Goal: Share content: Share content

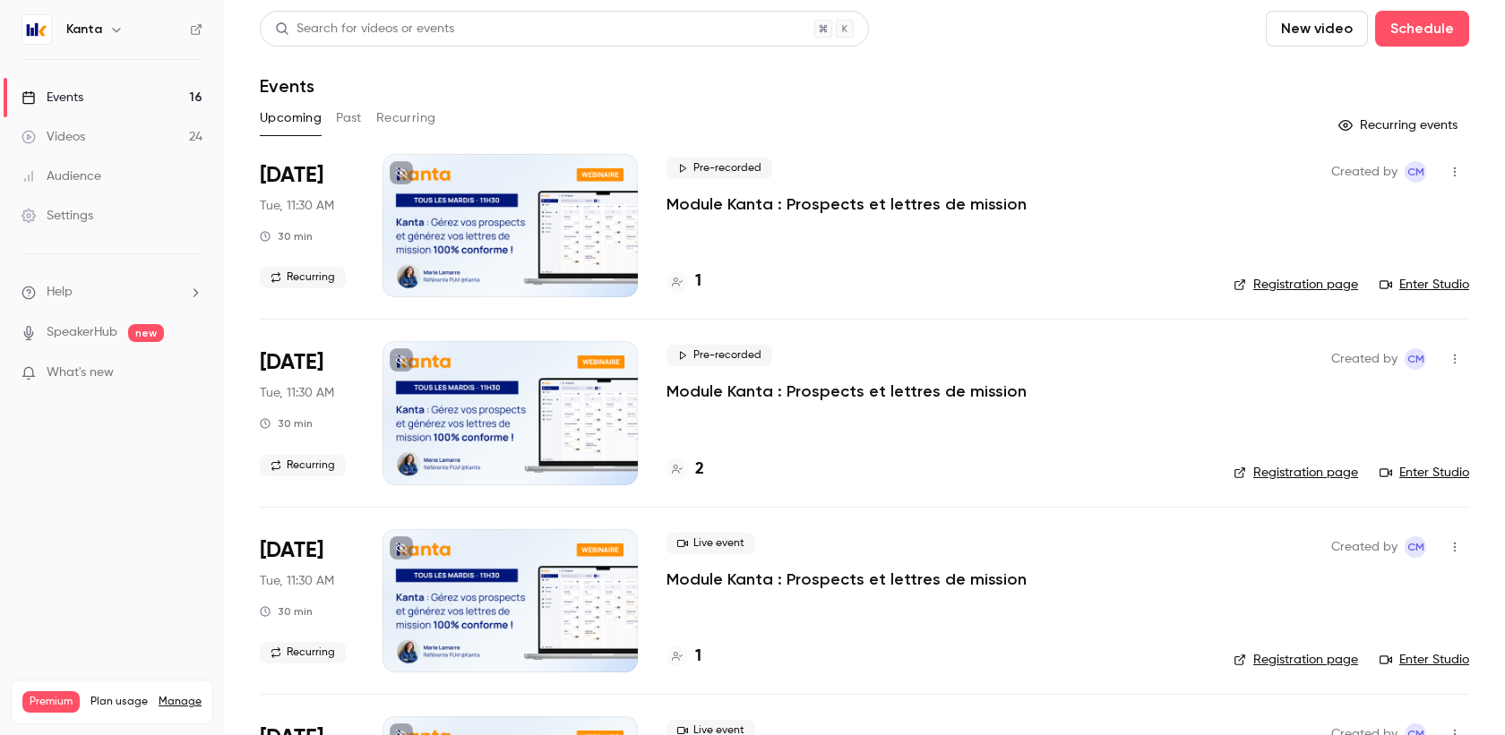
click at [682, 271] on div at bounding box center [676, 281] width 21 height 21
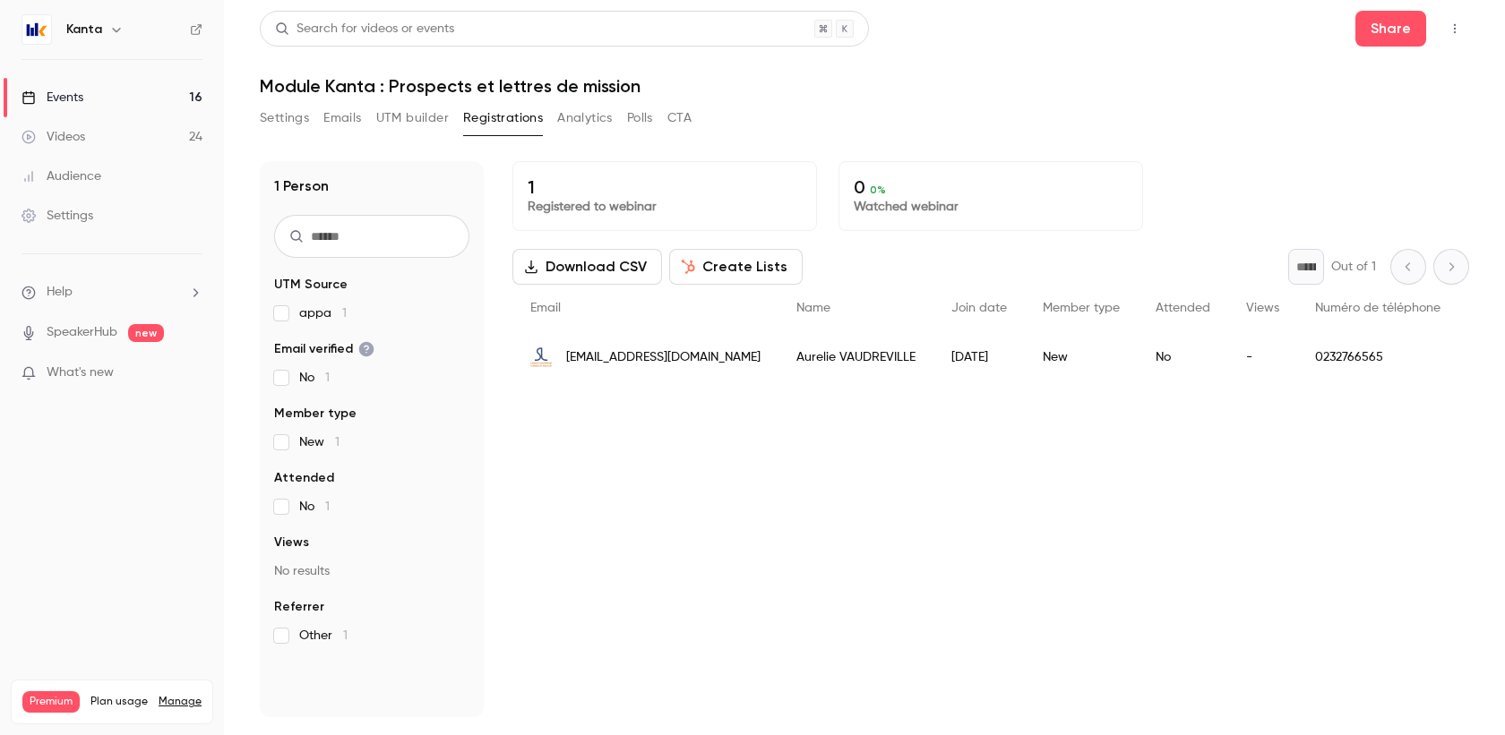
click at [302, 121] on button "Settings" at bounding box center [284, 118] width 49 height 29
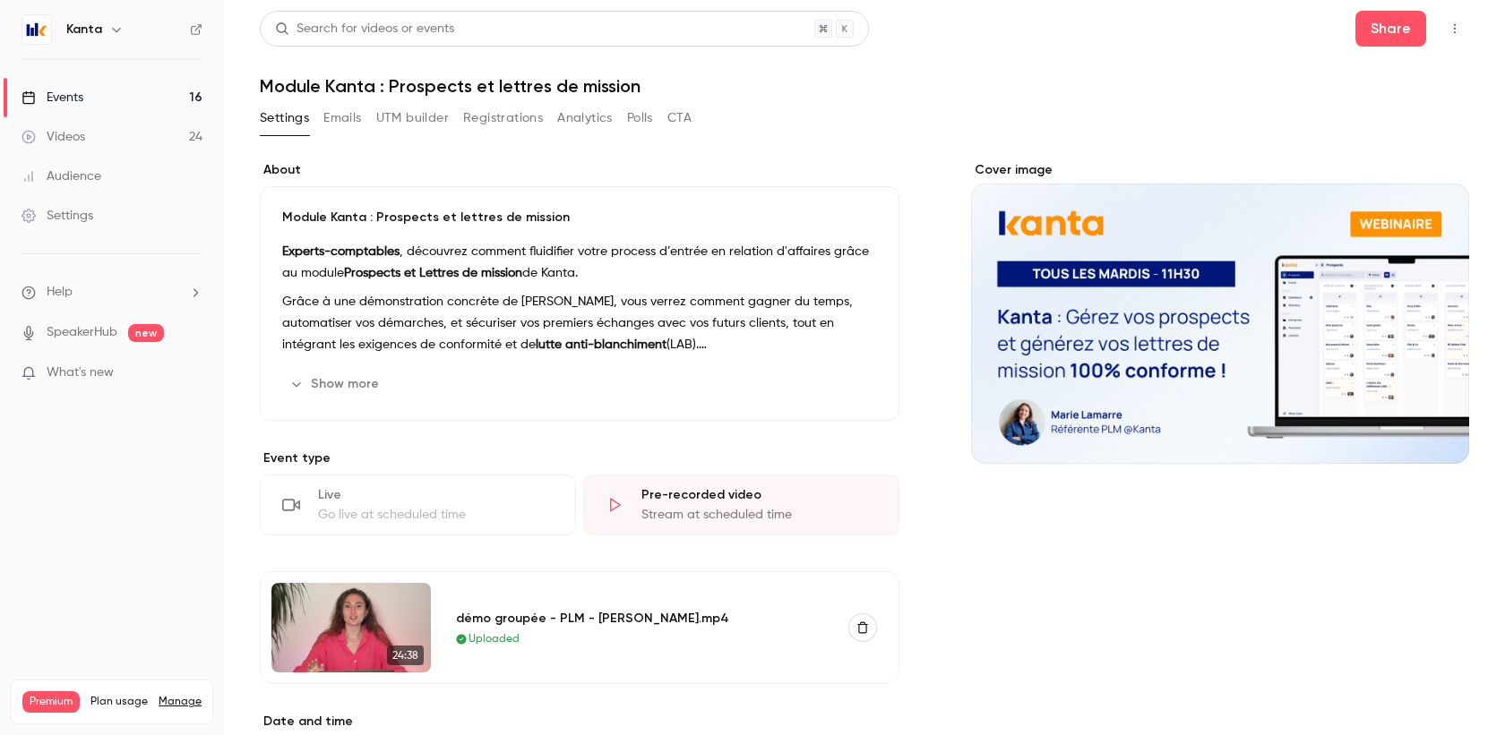
click at [489, 116] on button "Registrations" at bounding box center [503, 118] width 80 height 29
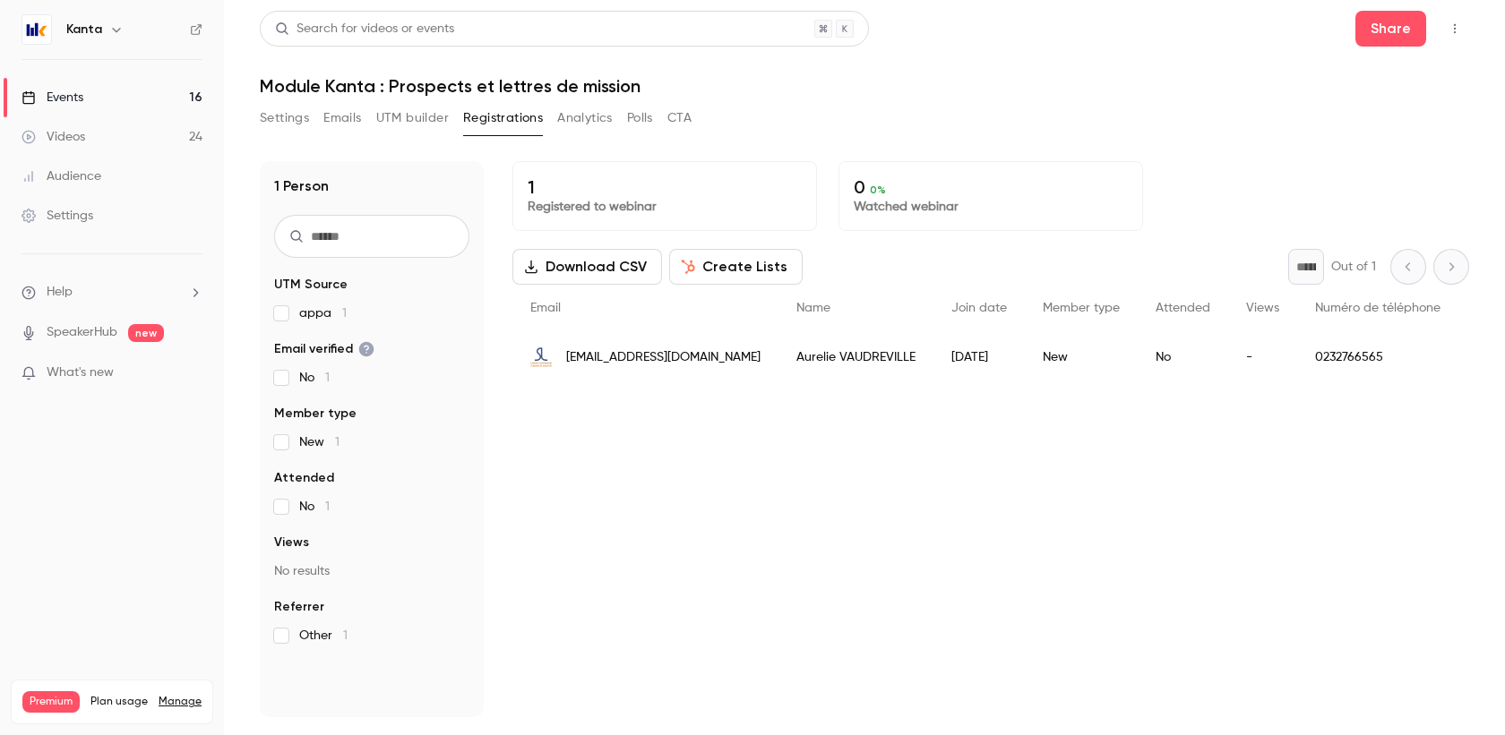
click at [430, 119] on button "UTM builder" at bounding box center [412, 118] width 73 height 29
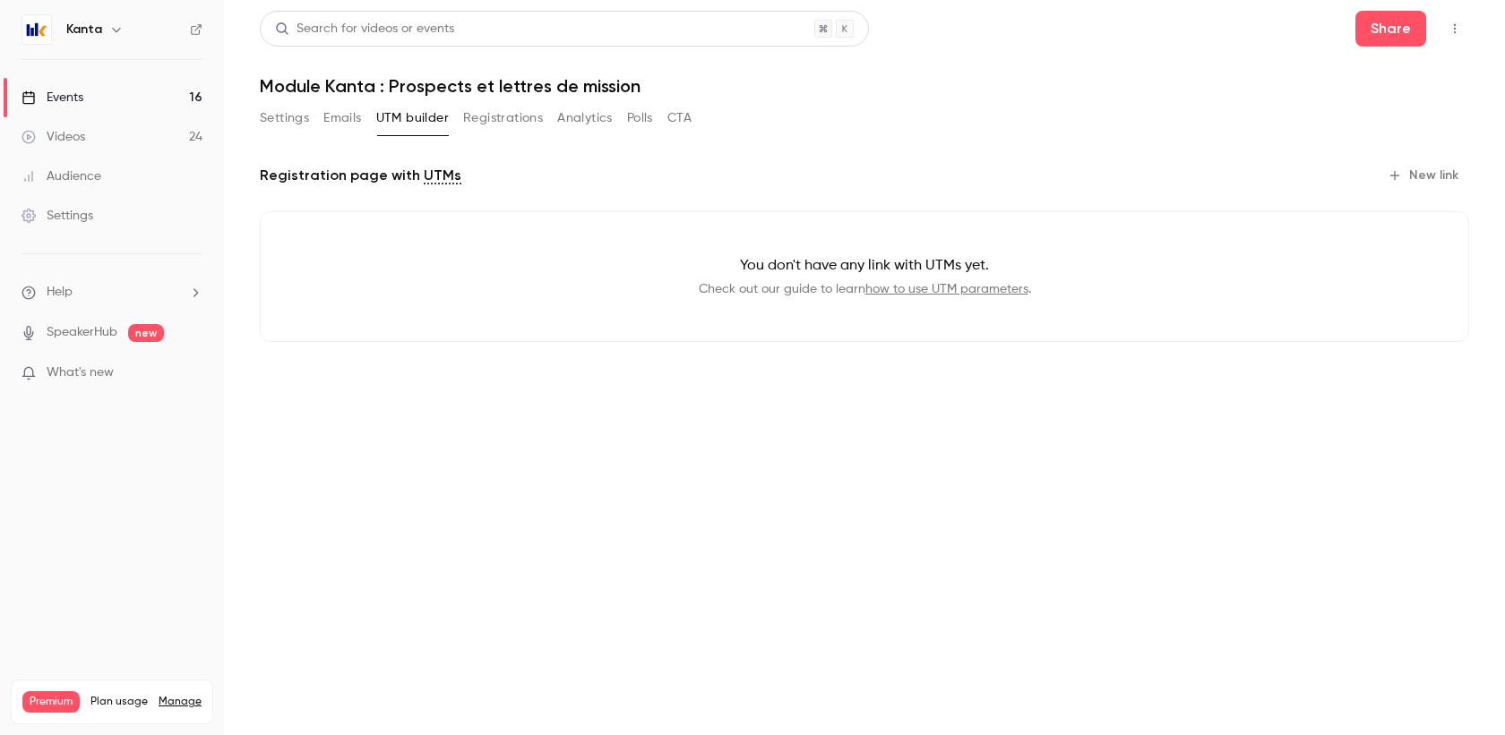
click at [506, 119] on button "Registrations" at bounding box center [503, 118] width 80 height 29
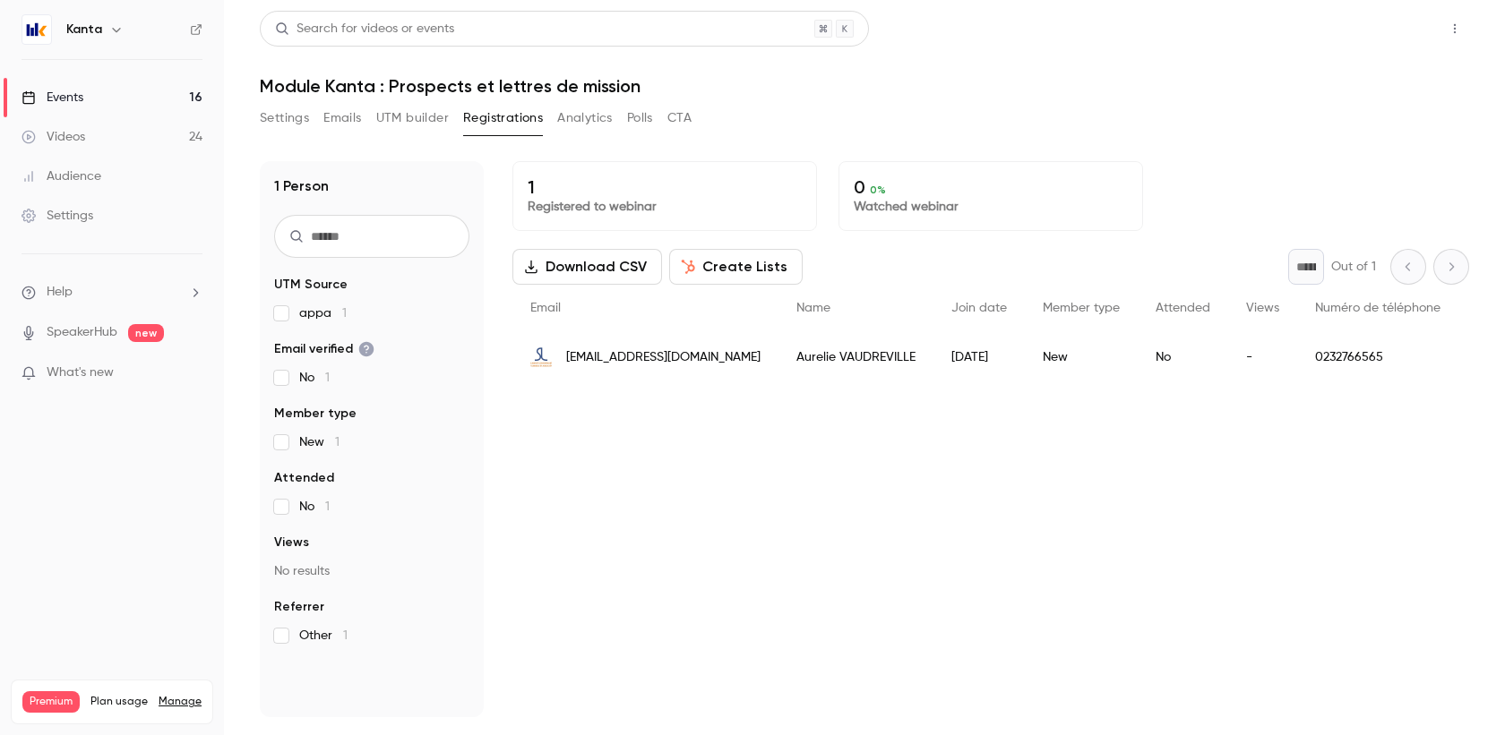
click at [1391, 36] on button "Share" at bounding box center [1390, 29] width 71 height 36
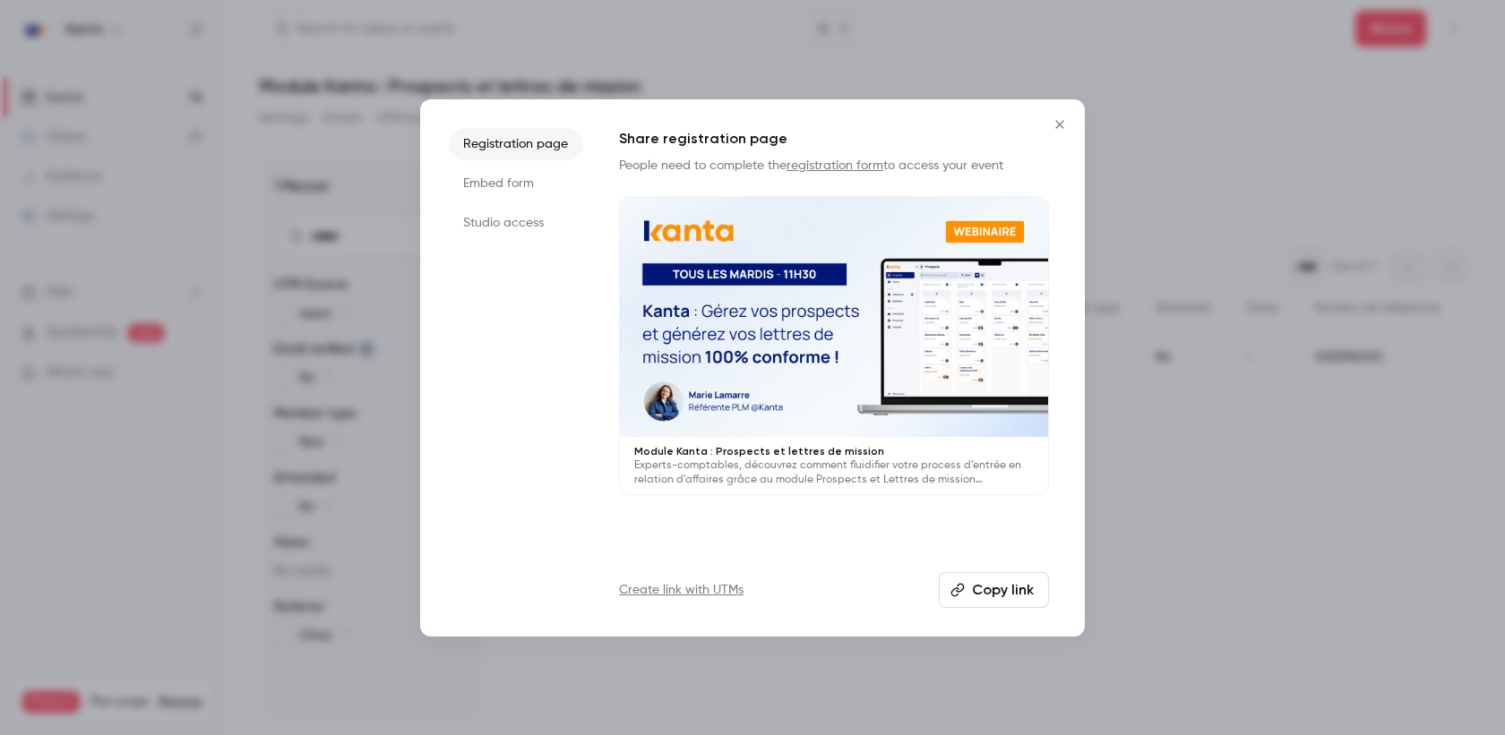
click at [991, 588] on button "Copy link" at bounding box center [994, 590] width 110 height 36
click at [1057, 122] on icon "Close" at bounding box center [1059, 124] width 8 height 8
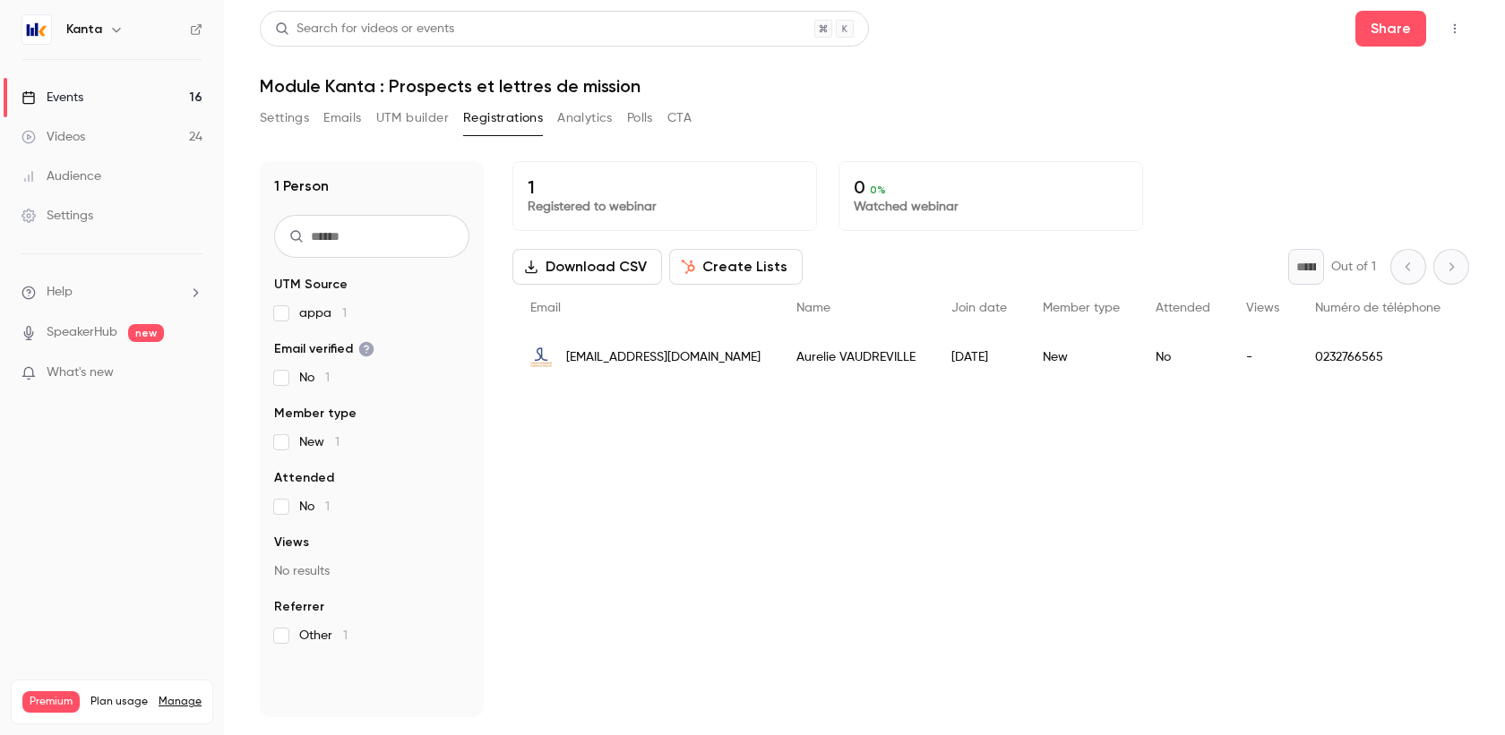
click at [170, 95] on link "Events 16" at bounding box center [112, 97] width 224 height 39
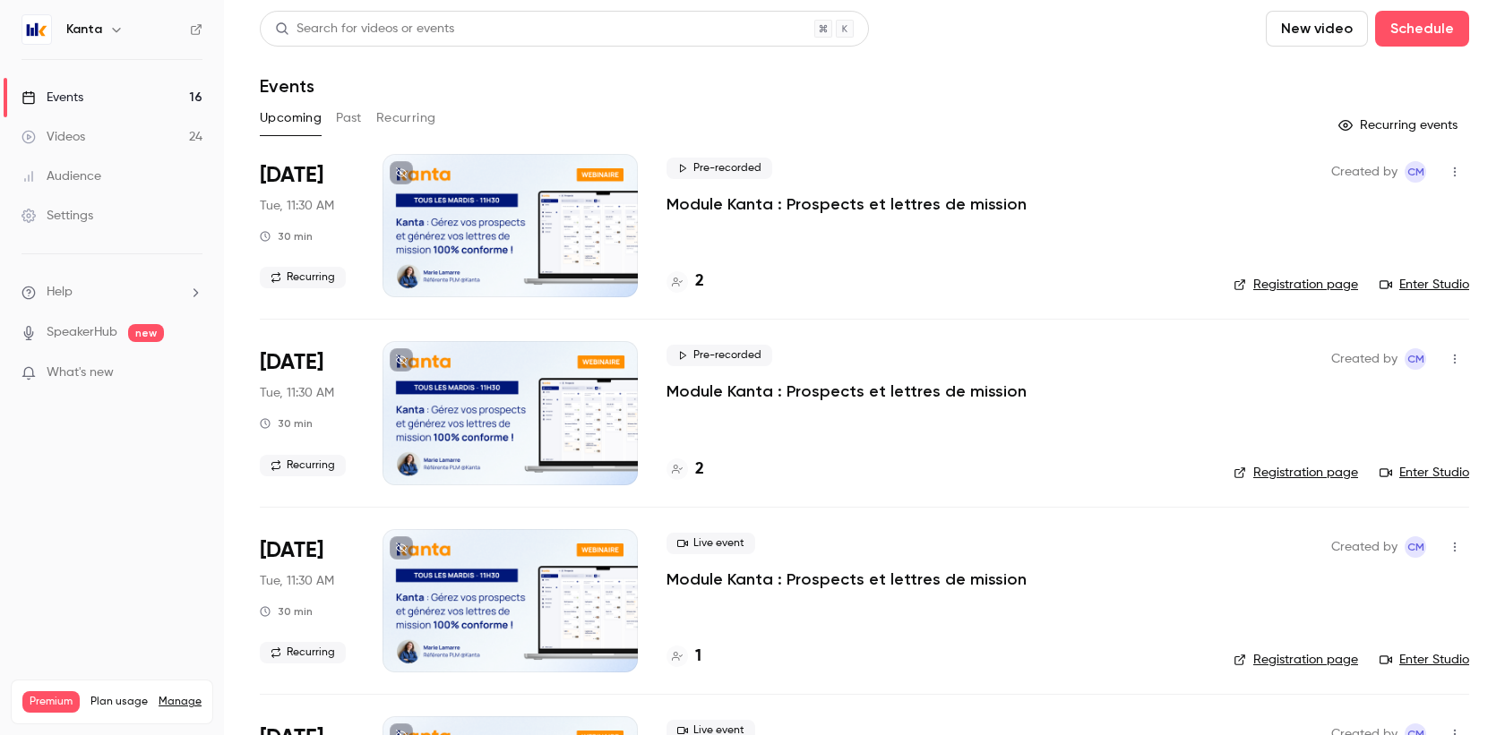
click at [1406, 287] on link "Enter Studio" at bounding box center [1424, 285] width 90 height 18
click at [1428, 281] on link "Enter Studio" at bounding box center [1424, 285] width 90 height 18
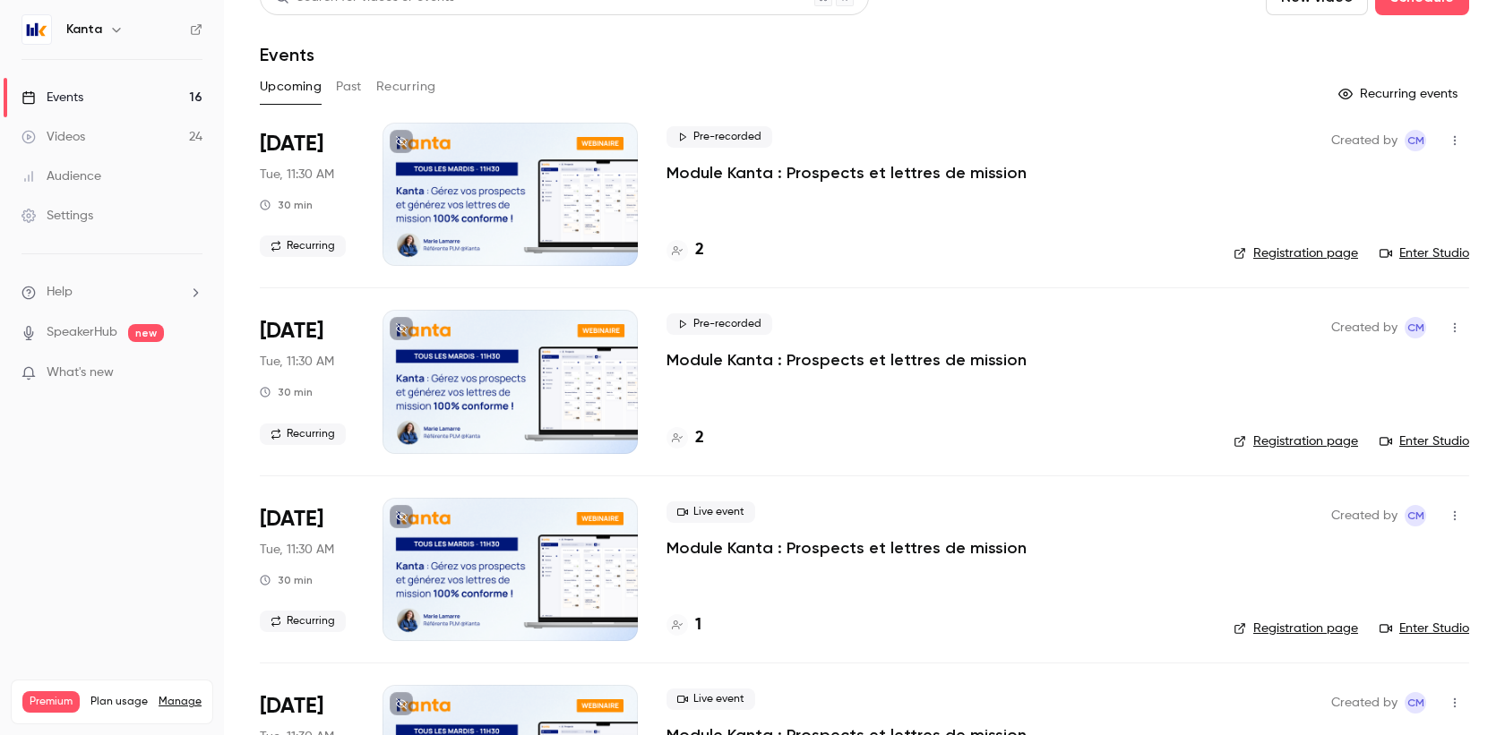
scroll to position [34, 0]
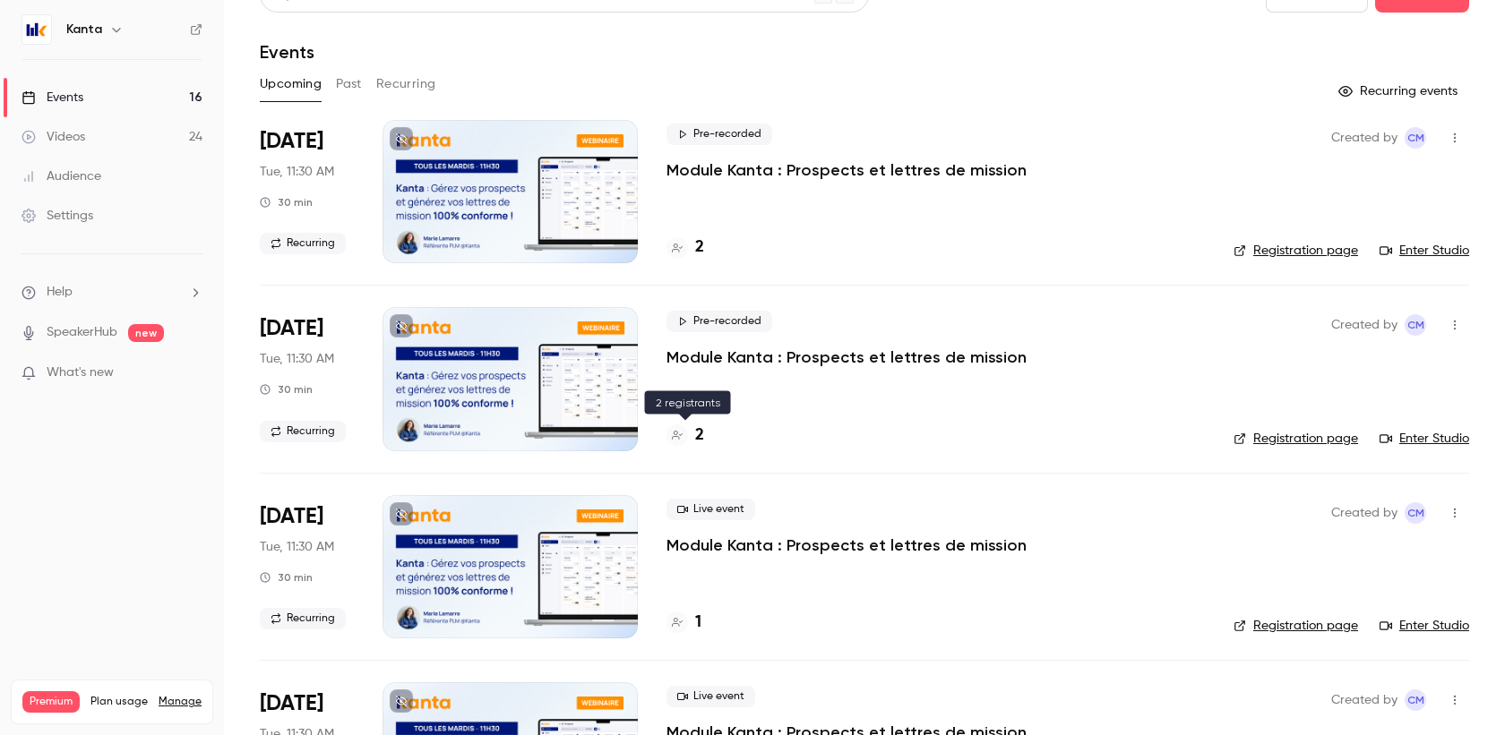
click at [689, 424] on div "2" at bounding box center [685, 436] width 38 height 24
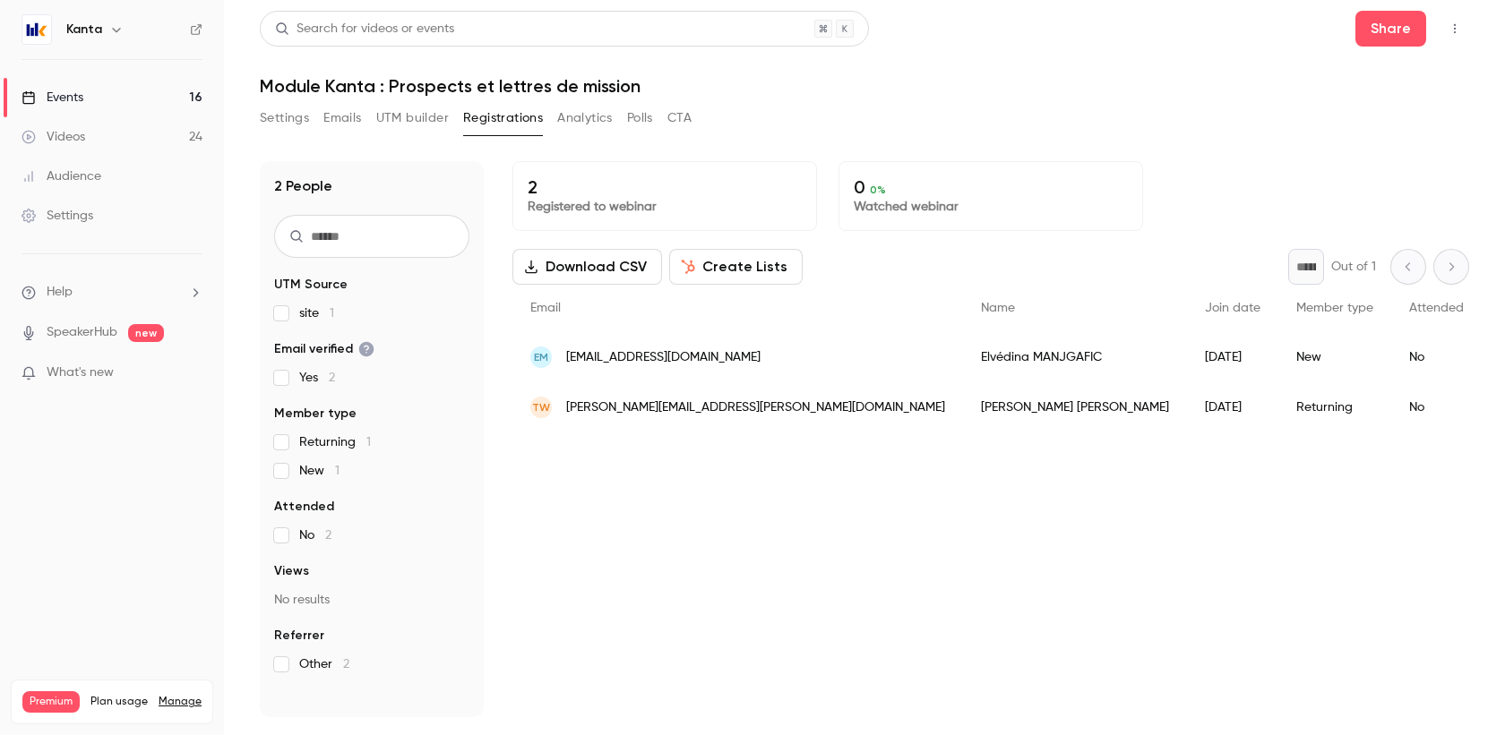
click at [87, 99] on link "Events 16" at bounding box center [112, 97] width 224 height 39
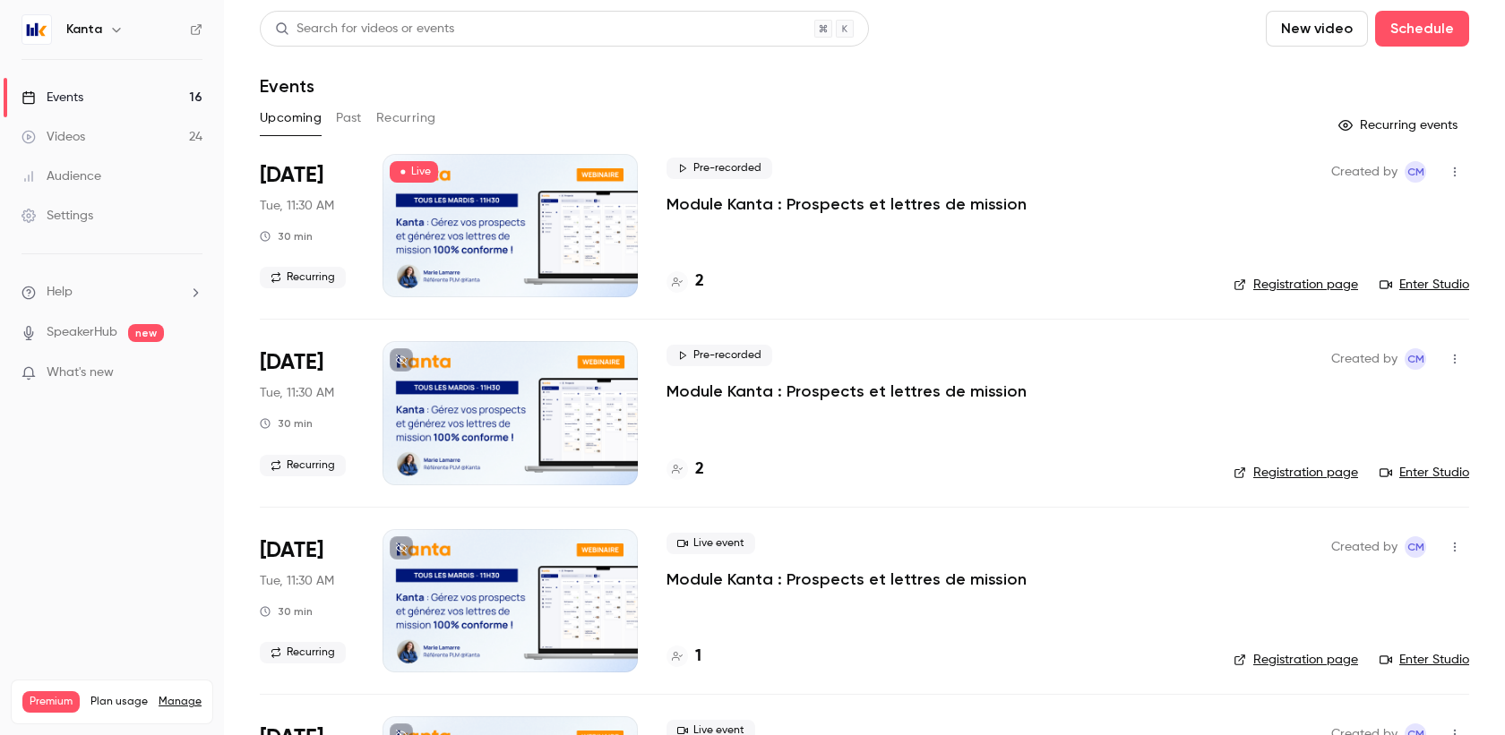
click at [677, 278] on icon at bounding box center [677, 282] width 11 height 11
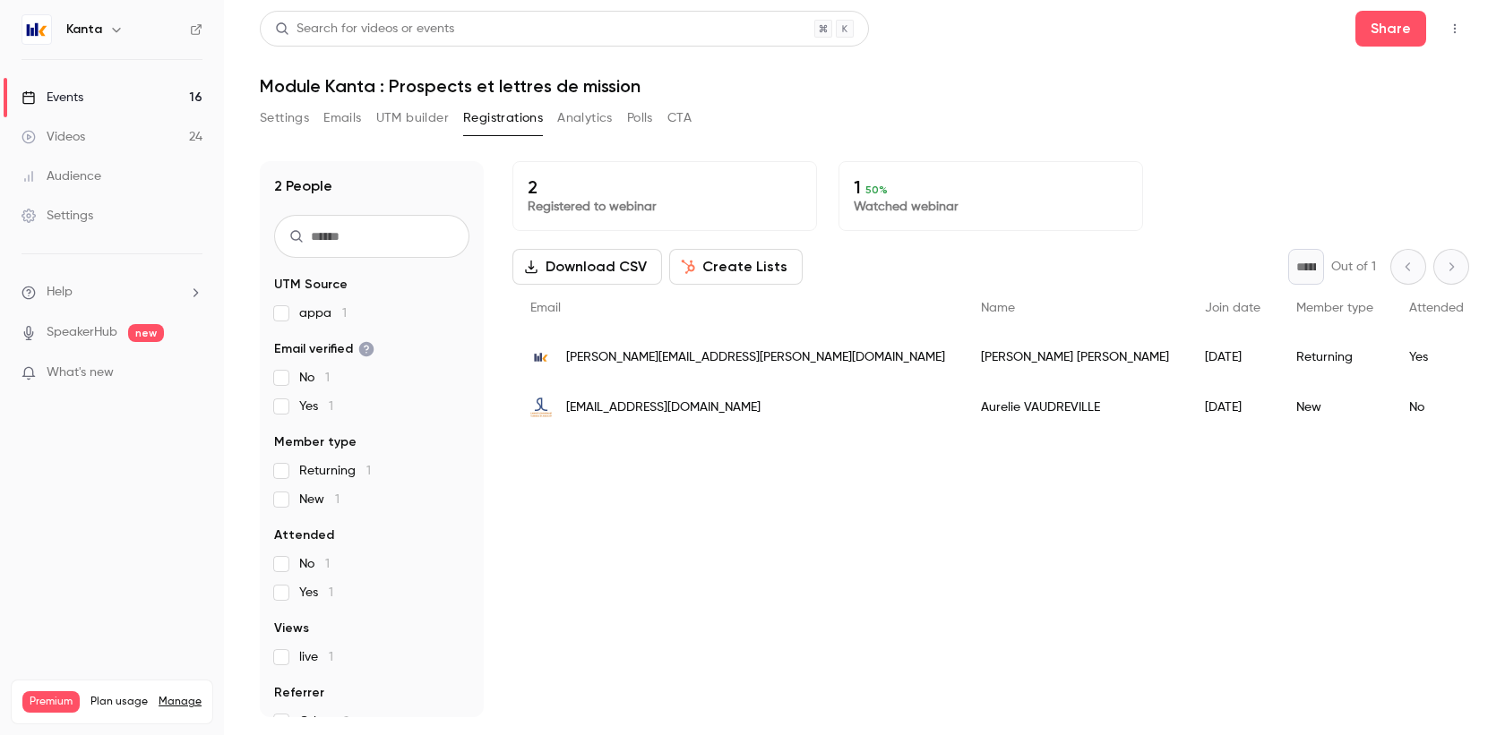
click at [582, 118] on button "Analytics" at bounding box center [585, 118] width 56 height 29
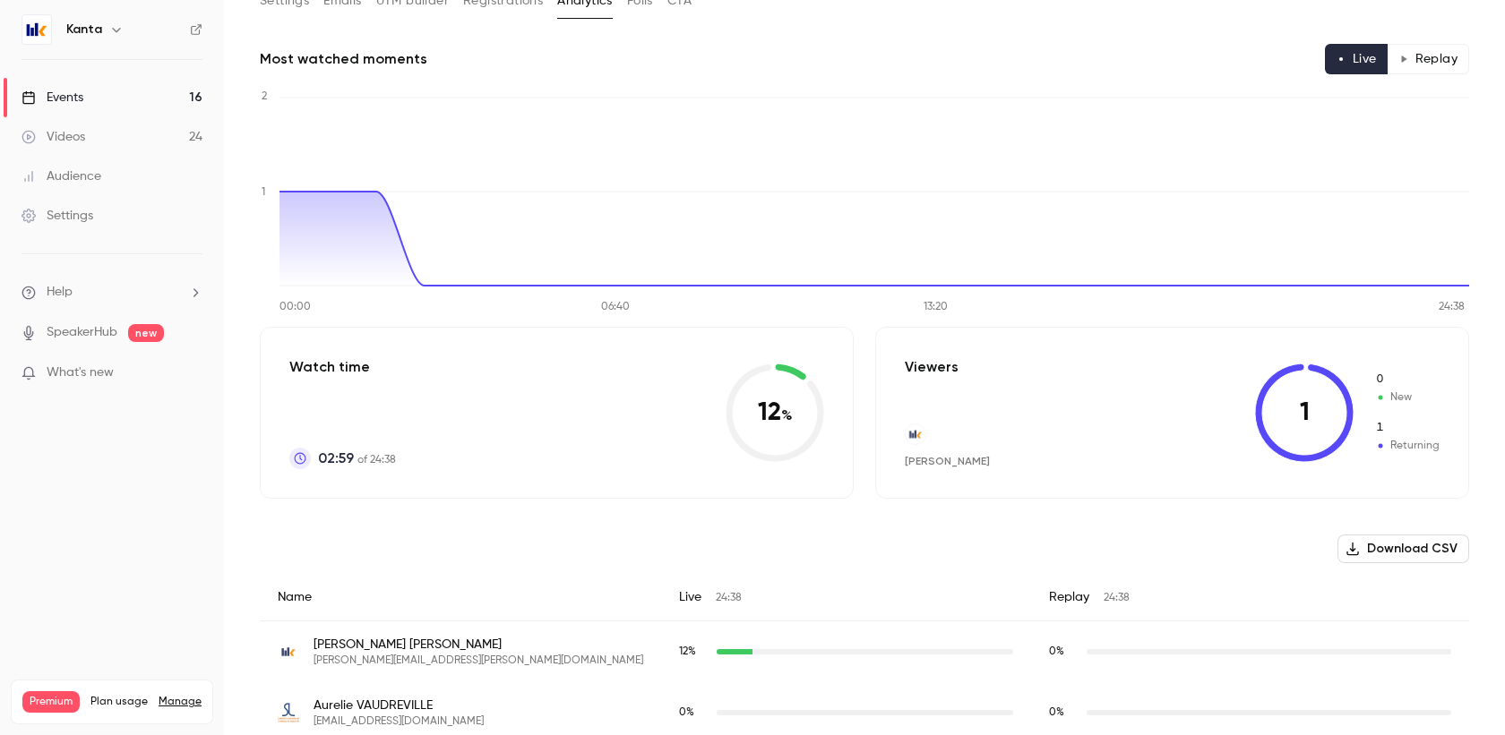
scroll to position [150, 0]
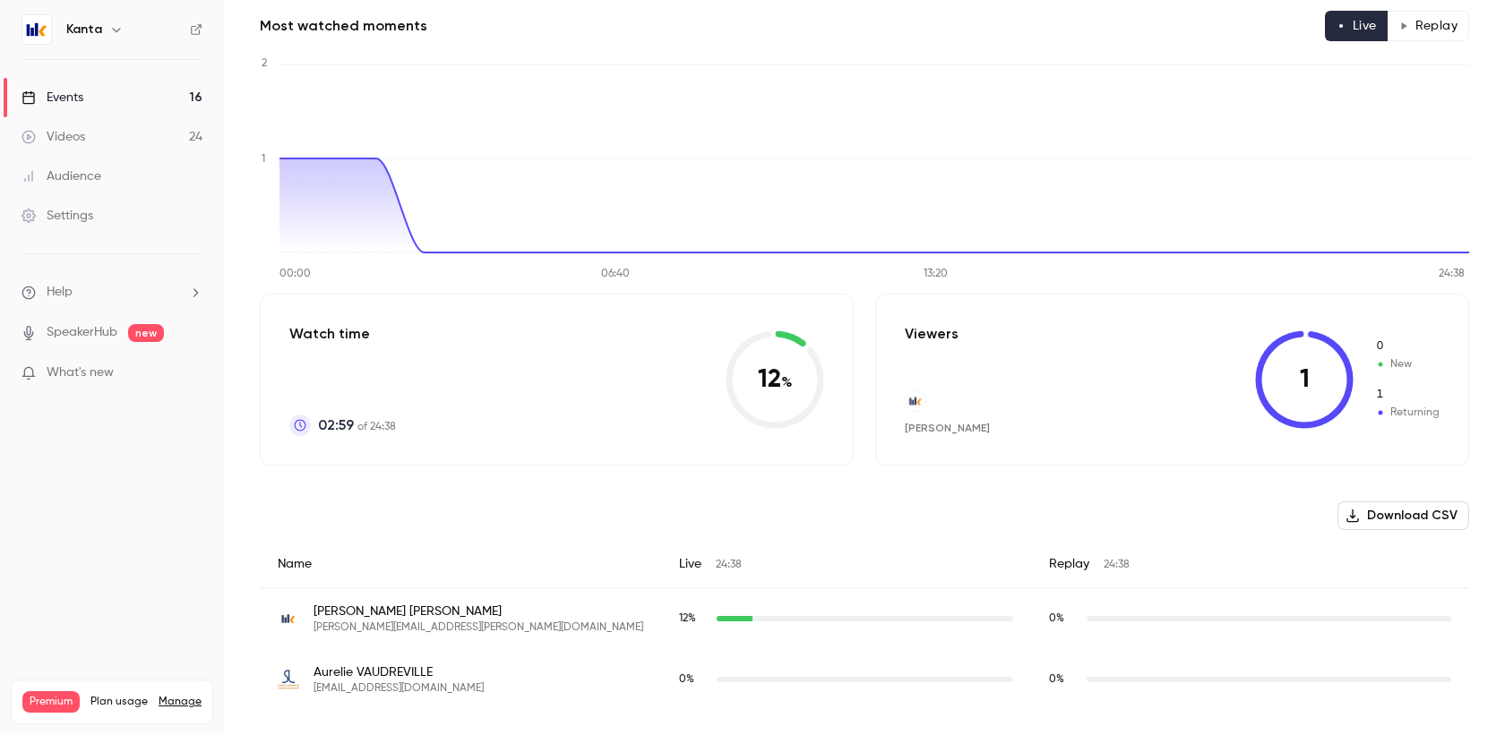
click at [77, 126] on link "Videos 24" at bounding box center [112, 136] width 224 height 39
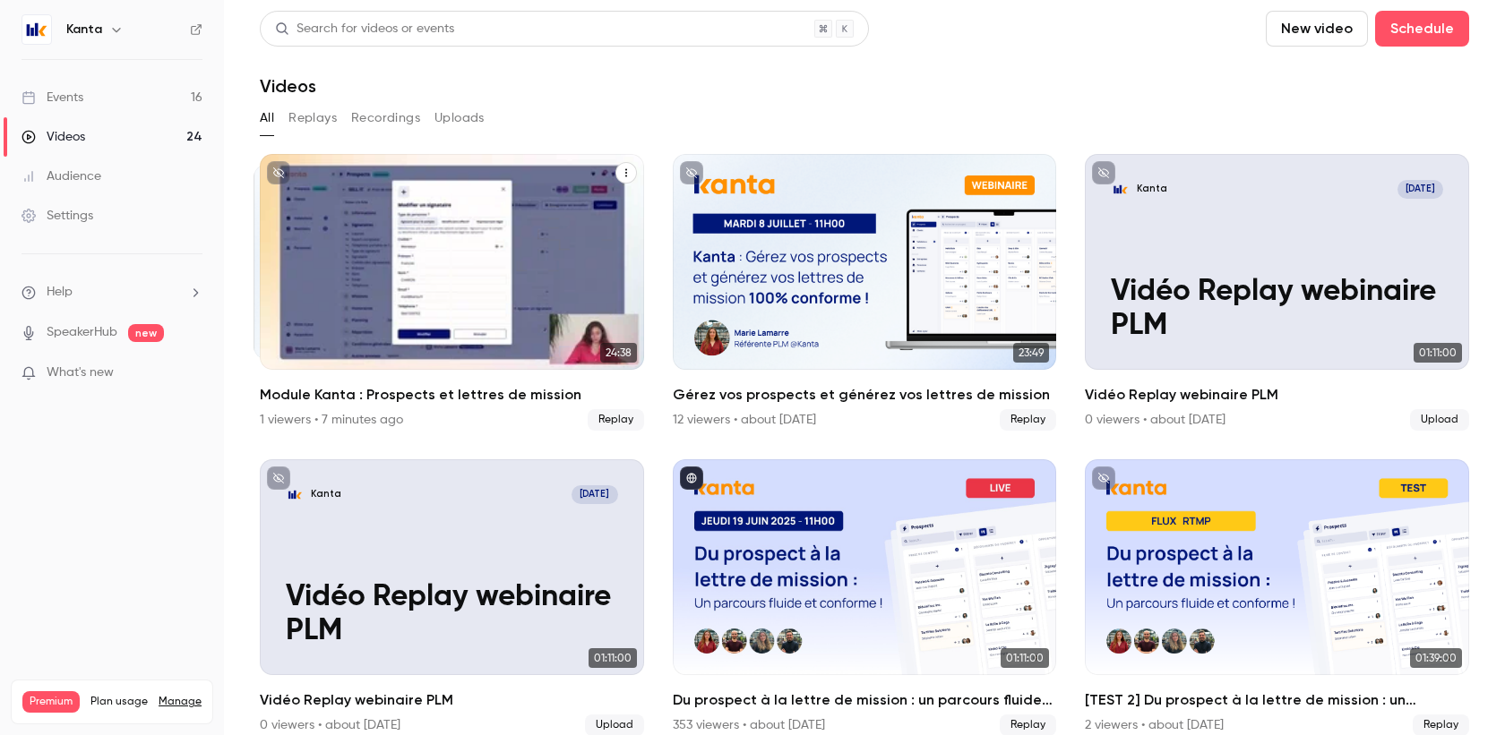
click at [627, 172] on icon "Module Kanta : Prospects et lettres de mission" at bounding box center [626, 172] width 11 height 11
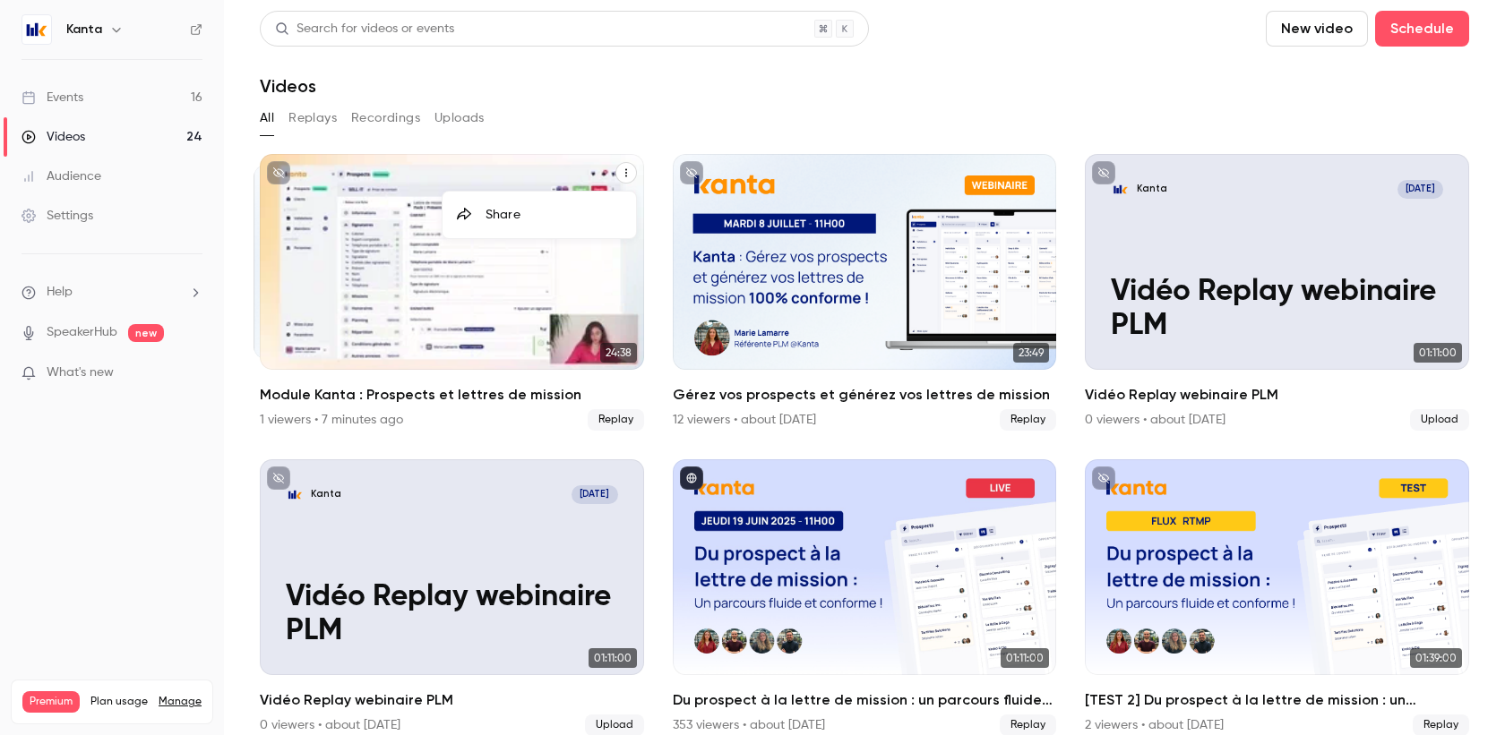
click at [566, 225] on li "Share" at bounding box center [538, 215] width 193 height 47
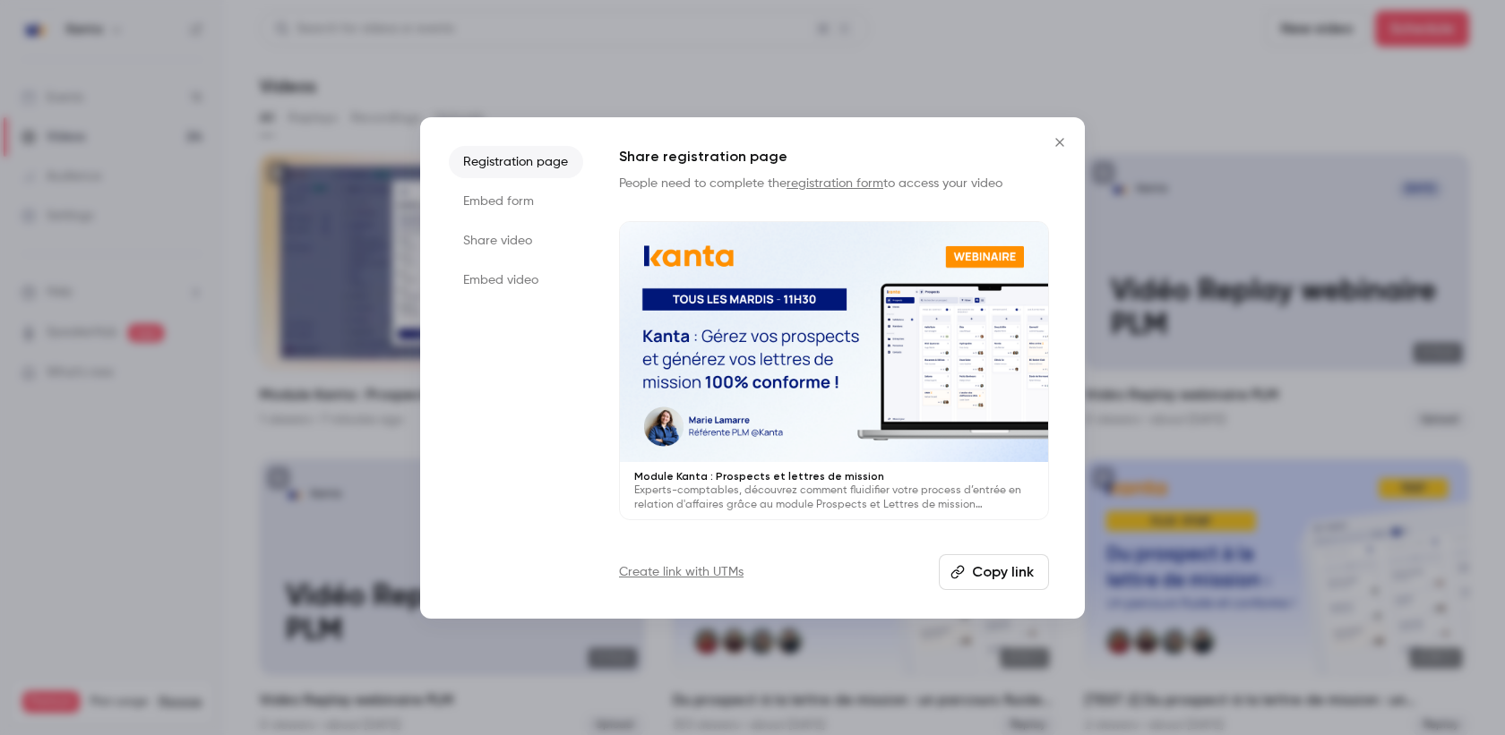
click at [516, 241] on li "Share video" at bounding box center [516, 241] width 134 height 32
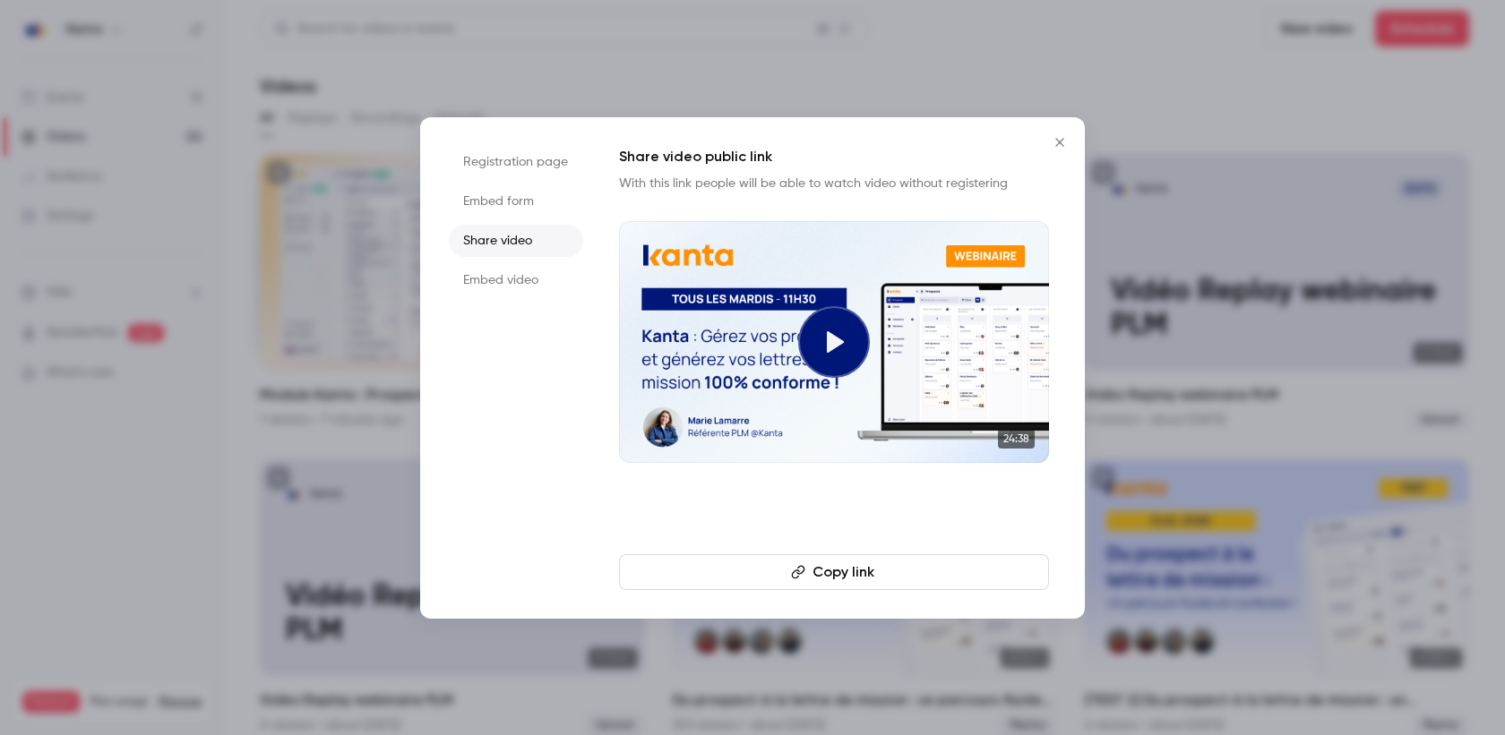
click at [848, 569] on button "Copy link" at bounding box center [834, 572] width 430 height 36
